Goal: Subscribe to service/newsletter

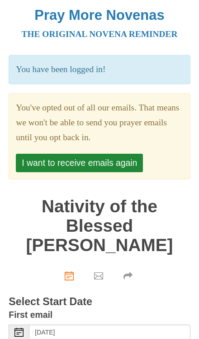
click at [111, 172] on button "I want to receive emails again" at bounding box center [79, 163] width 127 height 19
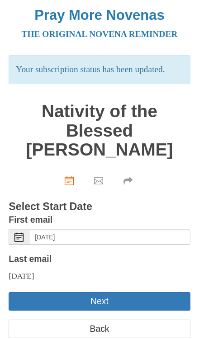
click at [162, 294] on button "Next" at bounding box center [99, 301] width 181 height 19
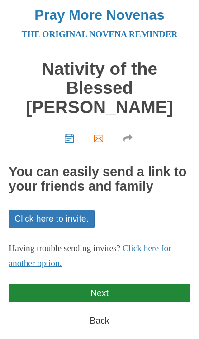
click at [152, 288] on link "Next" at bounding box center [99, 293] width 181 height 19
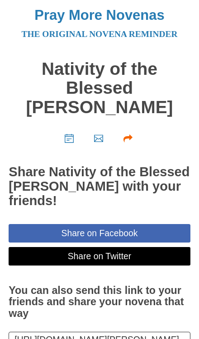
click at [148, 177] on h2 "Share Nativity of the Blessed Virgin Mary Novena with your friends!" at bounding box center [99, 186] width 181 height 43
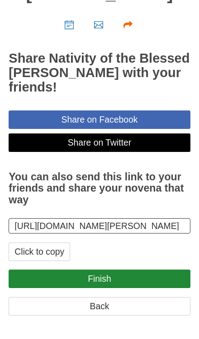
scroll to position [98, 0]
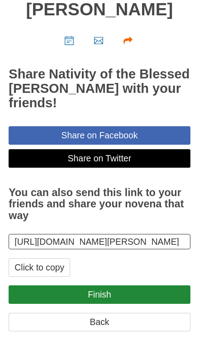
click at [144, 304] on link "Finish" at bounding box center [99, 295] width 181 height 19
